Goal: Book appointment/travel/reservation

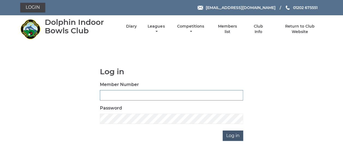
type input "3863"
click at [229, 133] on input "Log in" at bounding box center [233, 136] width 20 height 10
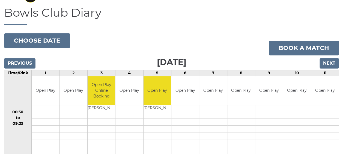
scroll to position [27, 0]
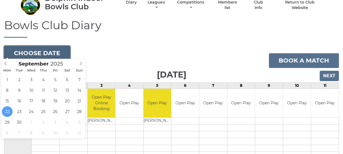
click at [56, 51] on button "Choose date" at bounding box center [37, 53] width 66 height 15
type input "2025-10-06"
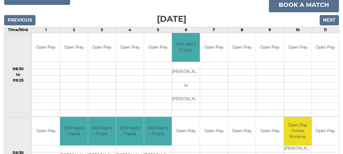
scroll to position [55, 0]
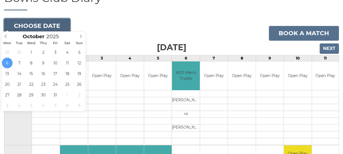
click at [60, 23] on button "Choose date" at bounding box center [37, 26] width 66 height 15
type input "2025-10-09"
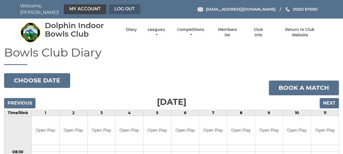
click at [120, 5] on link "Log out" at bounding box center [124, 9] width 31 height 10
